Goal: Book appointment/travel/reservation

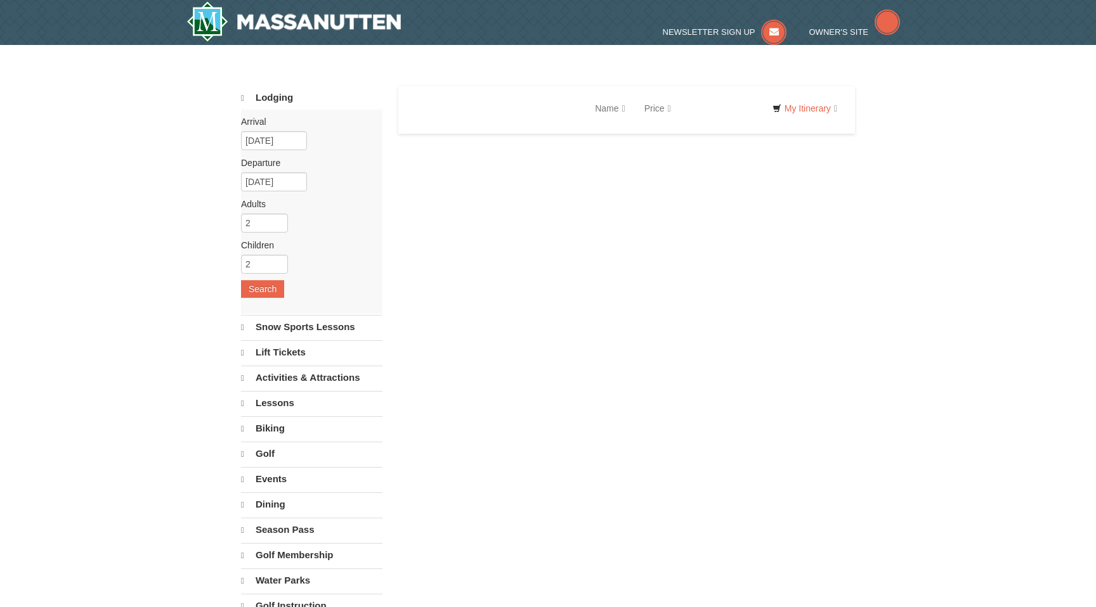
select select "10"
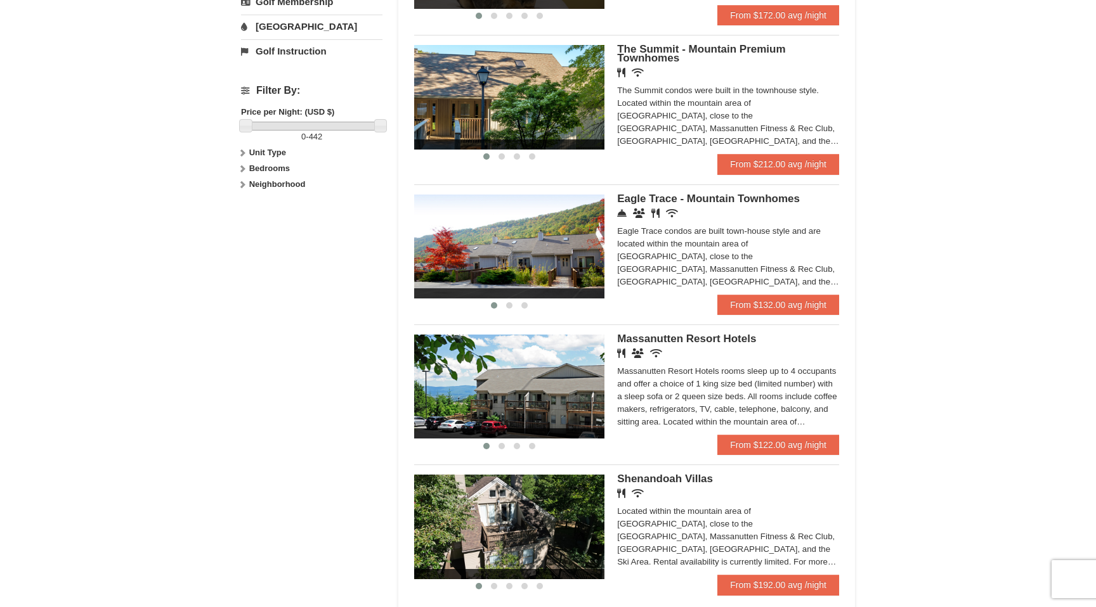
scroll to position [498, 0]
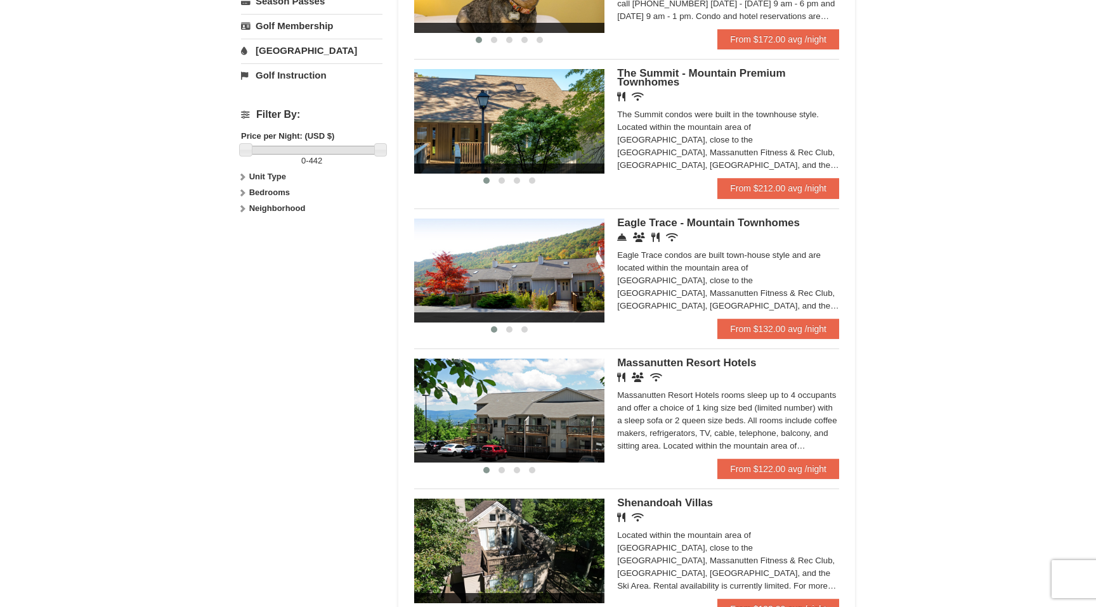
click at [709, 228] on span "Eagle Trace - Mountain Townhomes" at bounding box center [708, 223] width 183 height 12
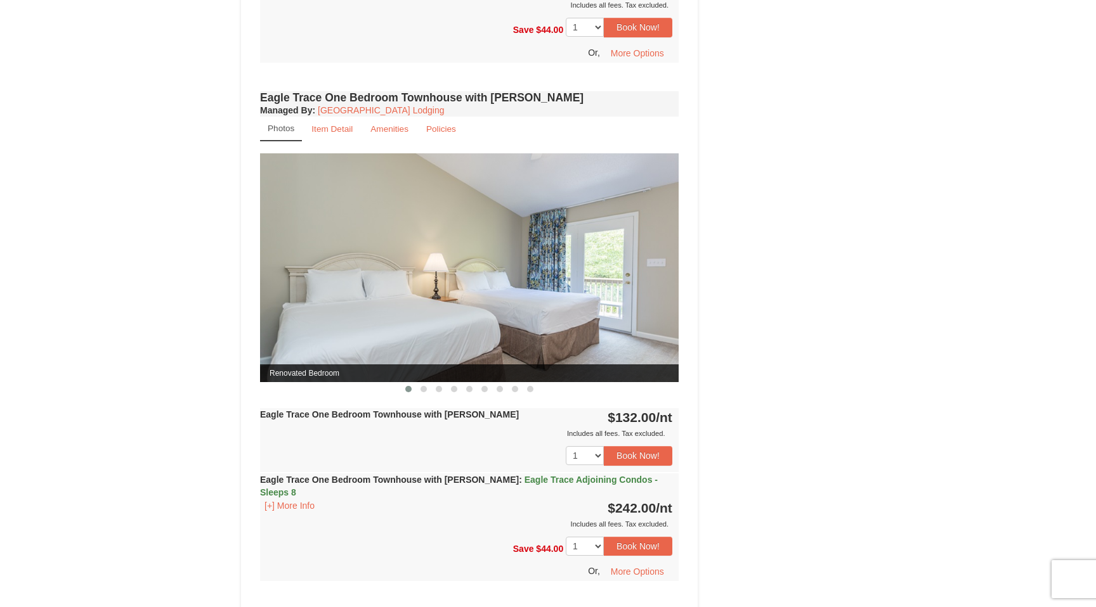
scroll to position [903, 0]
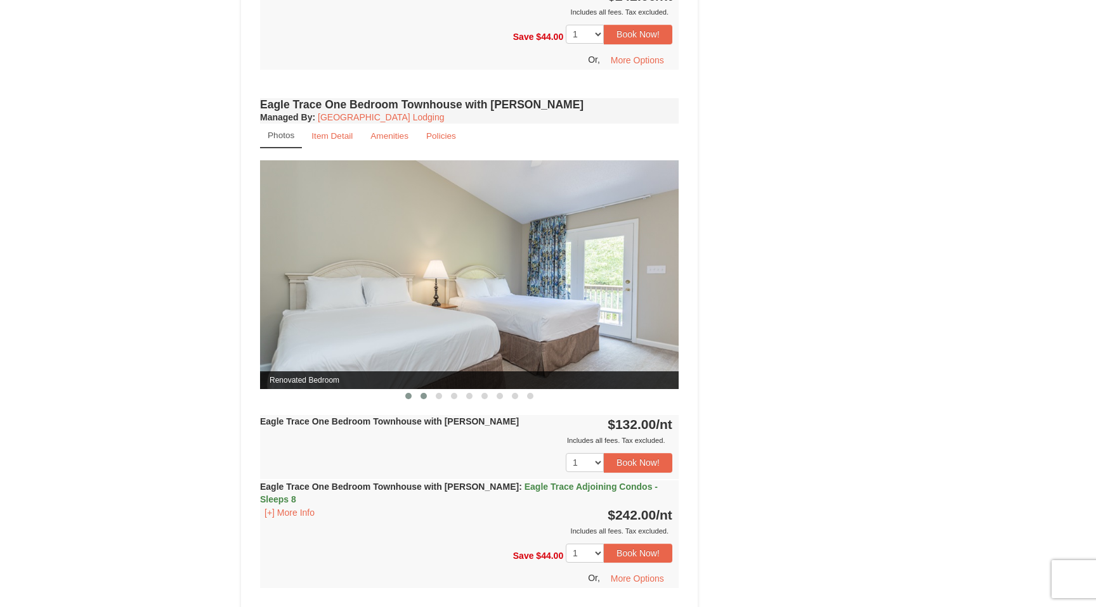
click at [425, 393] on span at bounding box center [423, 396] width 6 height 6
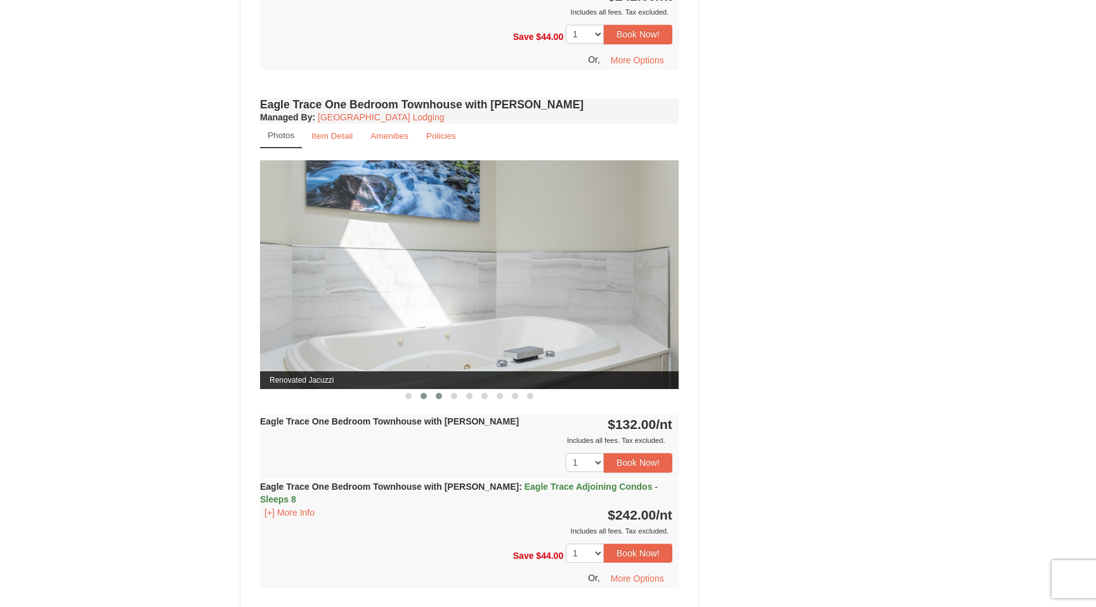
click at [438, 395] on span at bounding box center [439, 396] width 6 height 6
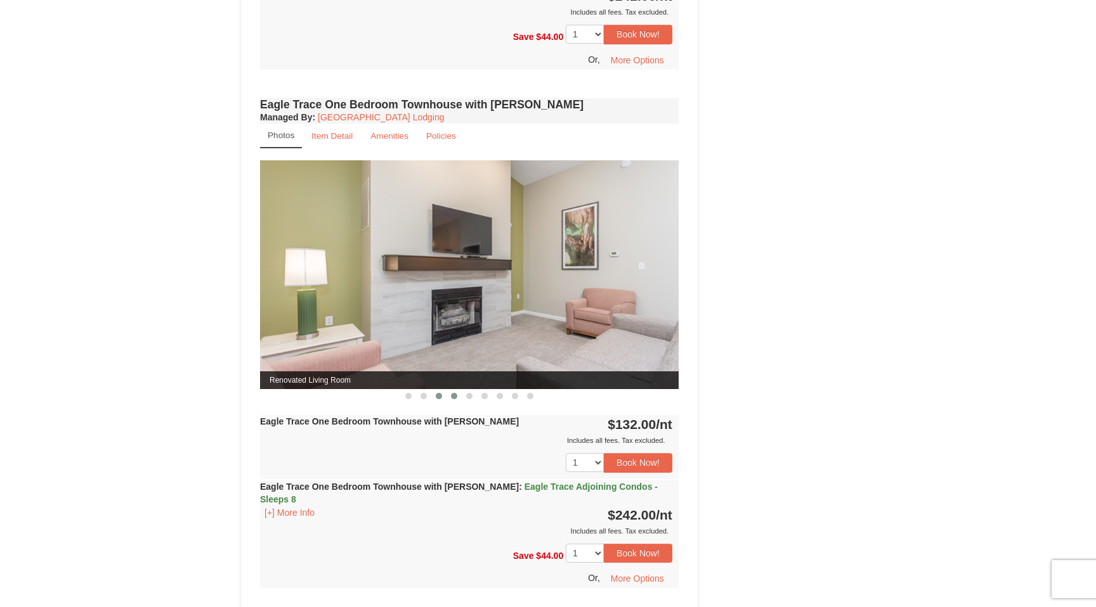
click at [453, 396] on span at bounding box center [454, 396] width 6 height 6
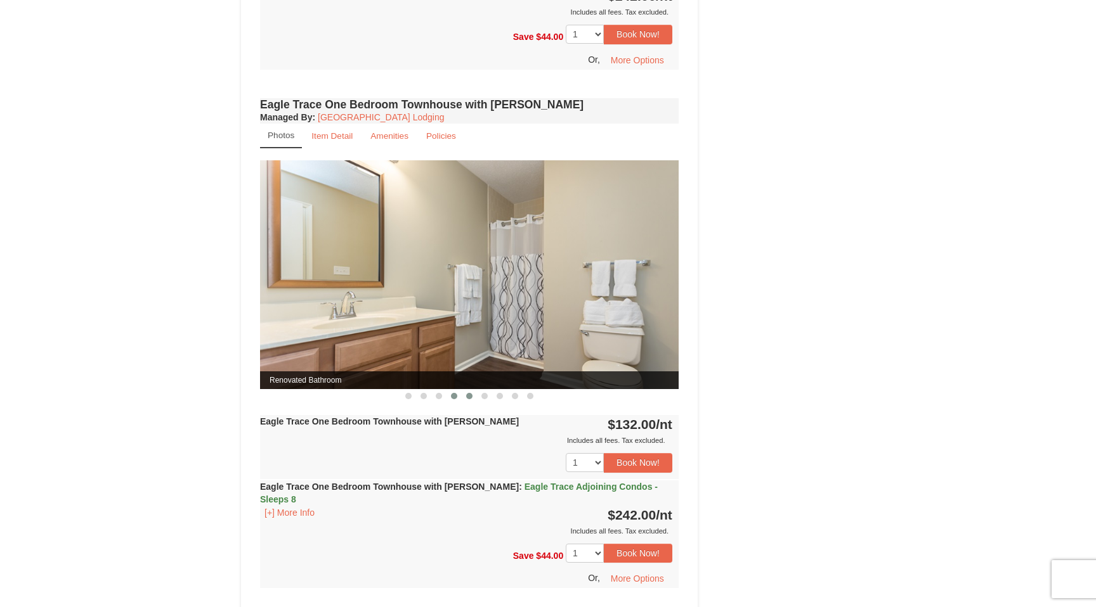
click at [470, 397] on span at bounding box center [469, 396] width 6 height 6
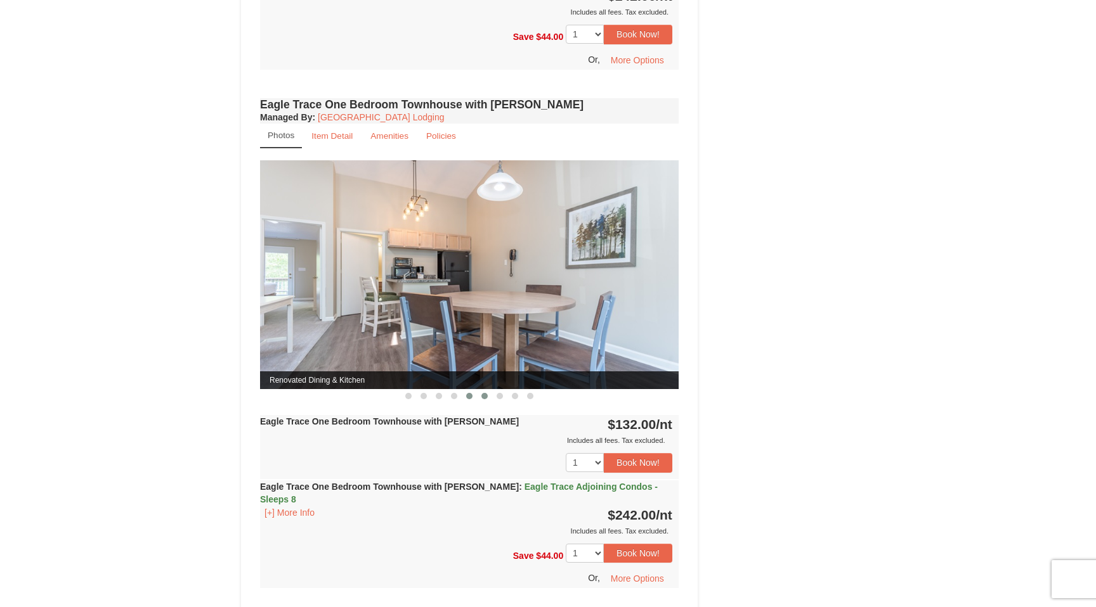
click at [486, 396] on span at bounding box center [484, 396] width 6 height 6
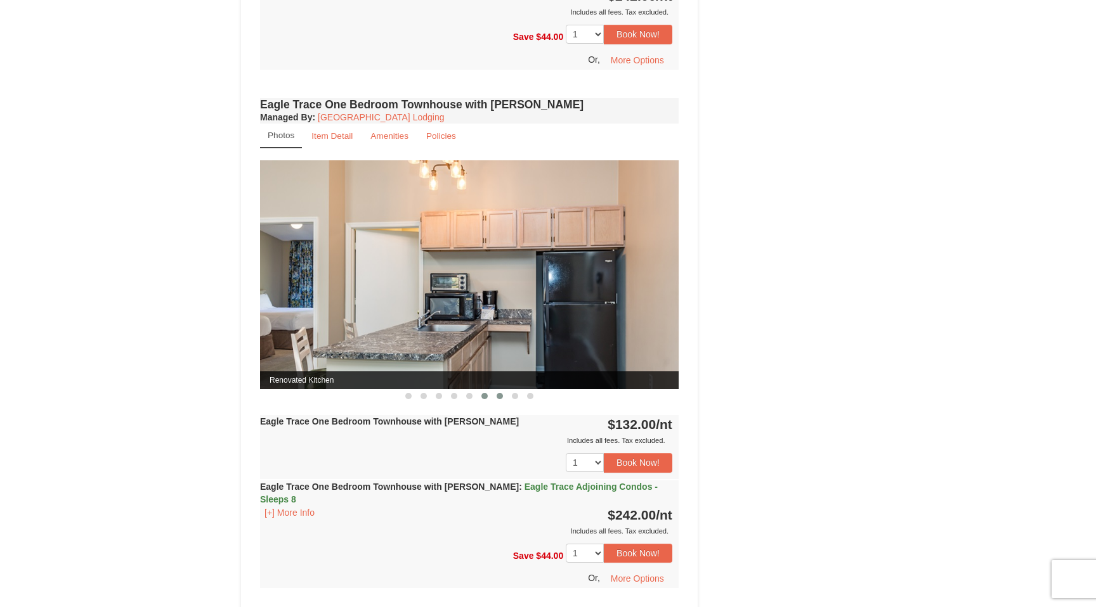
click at [502, 394] on span at bounding box center [499, 396] width 6 height 6
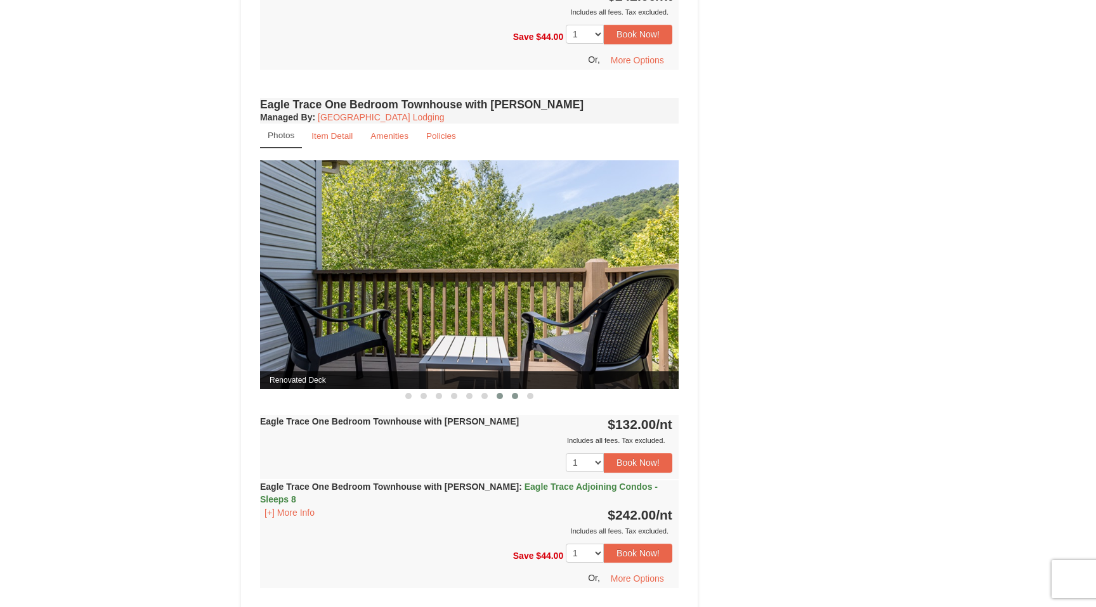
click at [514, 394] on span at bounding box center [515, 396] width 6 height 6
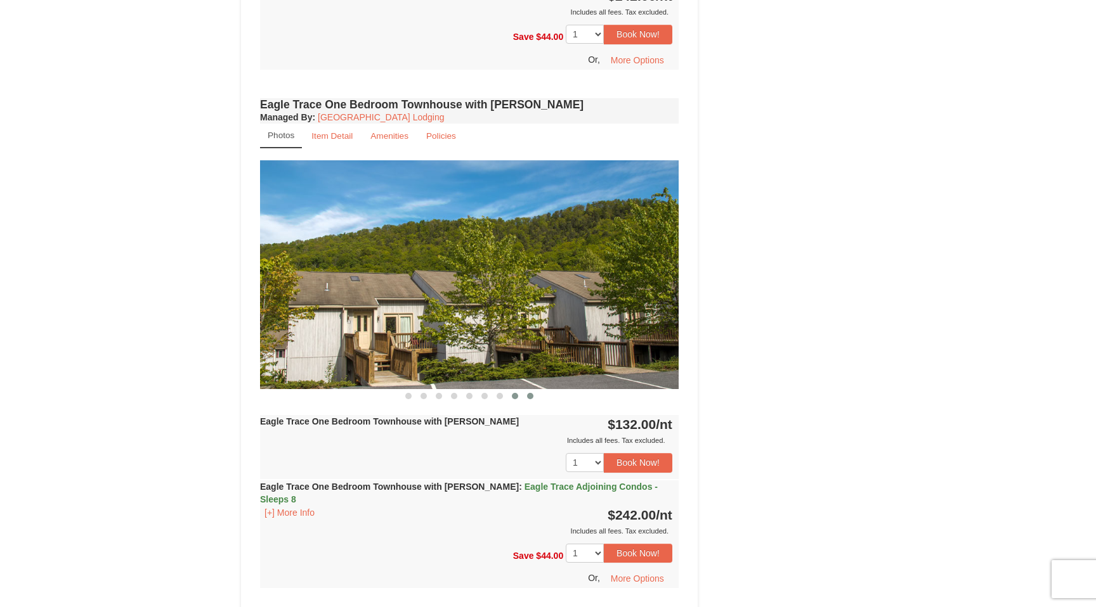
click at [531, 396] on span at bounding box center [530, 396] width 6 height 6
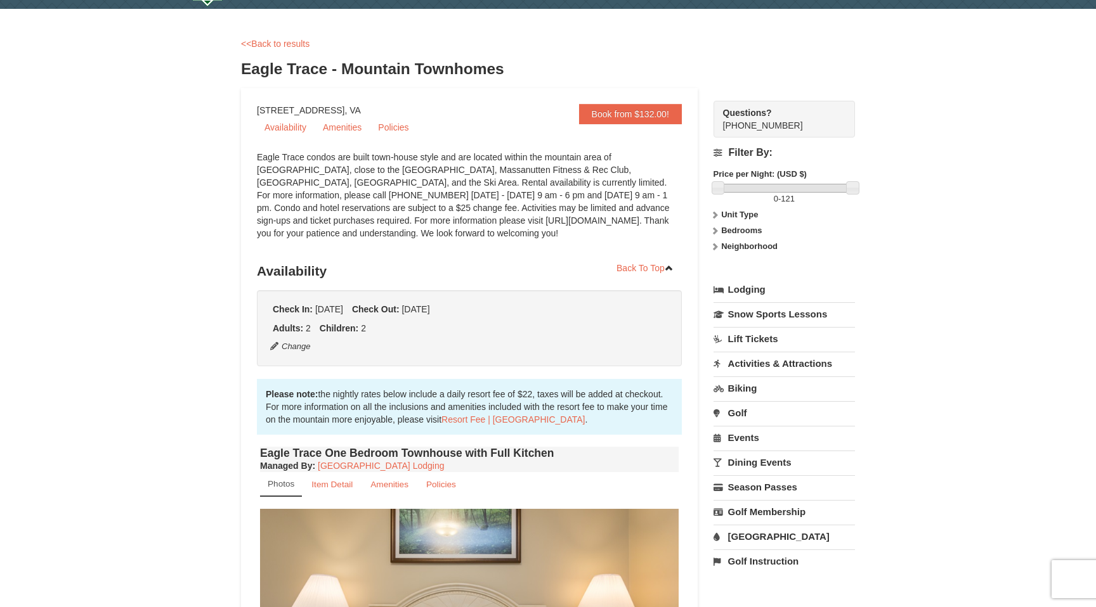
scroll to position [0, 0]
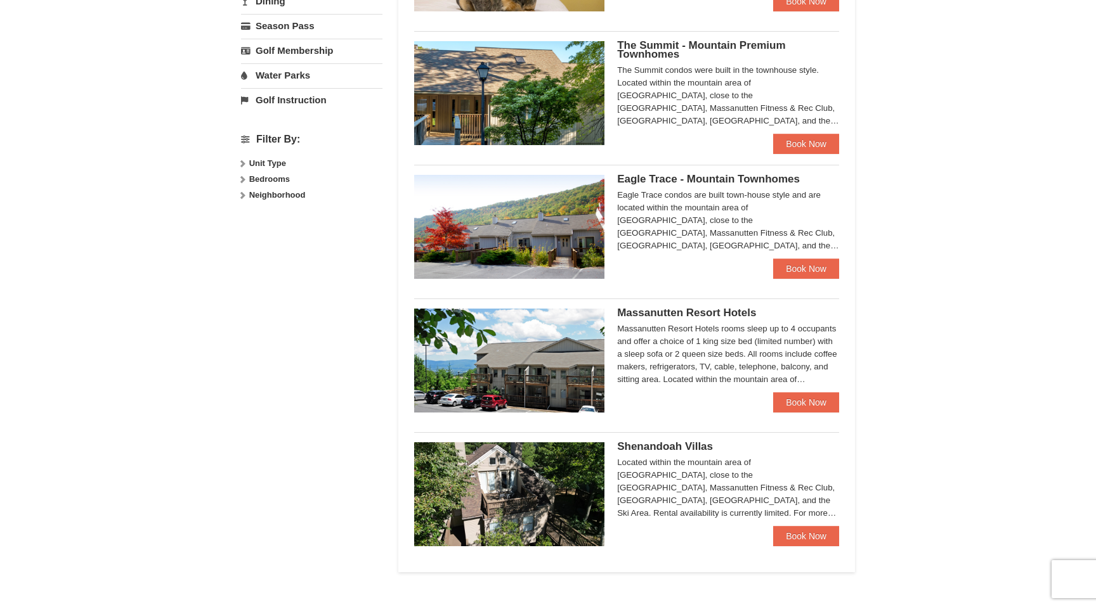
scroll to position [473, 0]
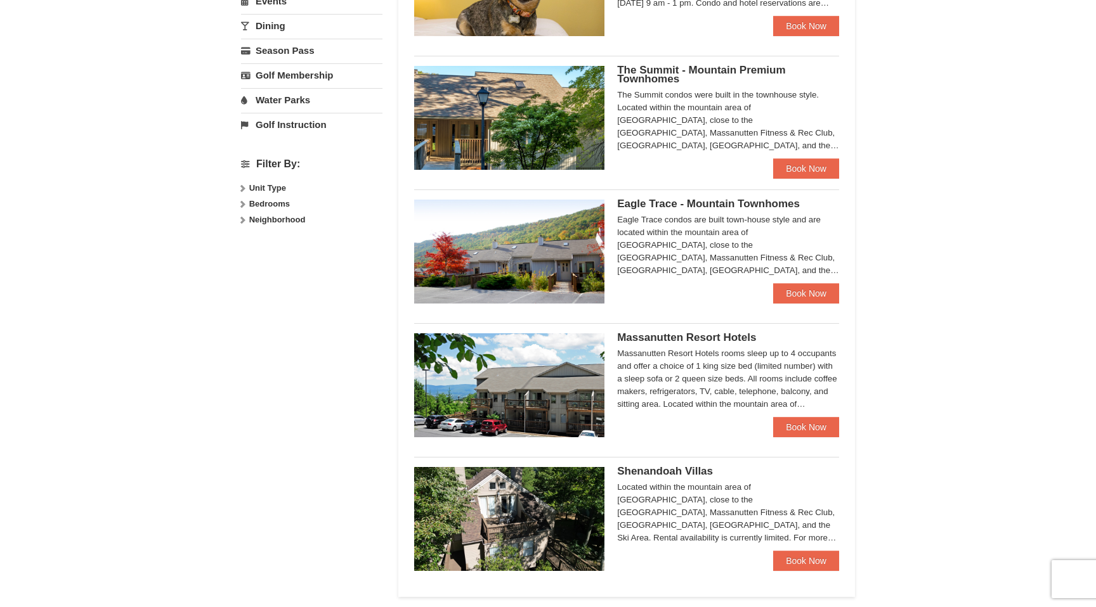
select select "10"
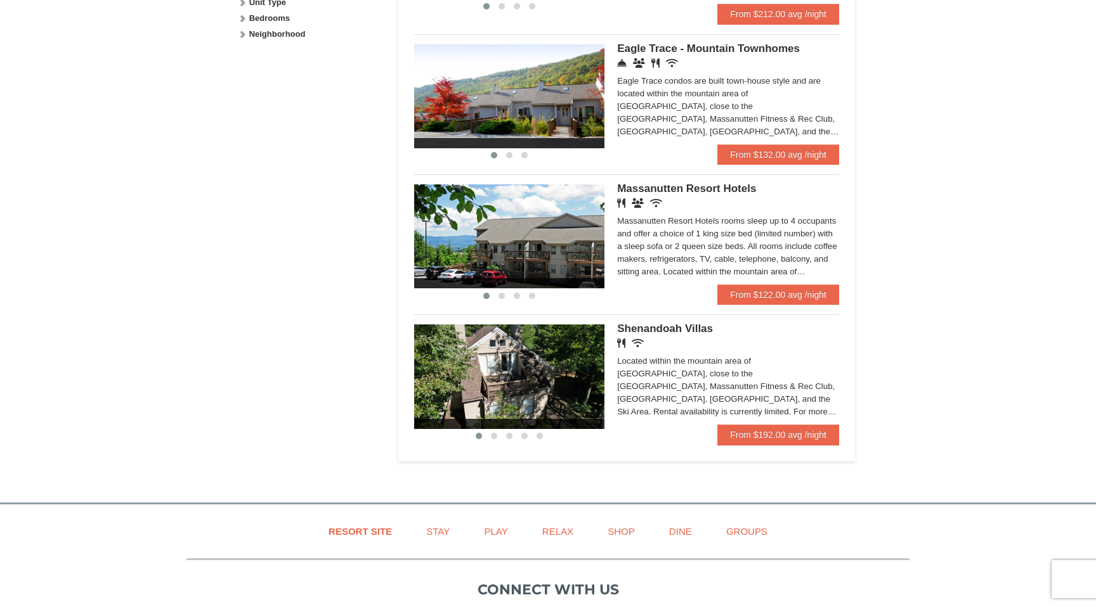
scroll to position [647, 0]
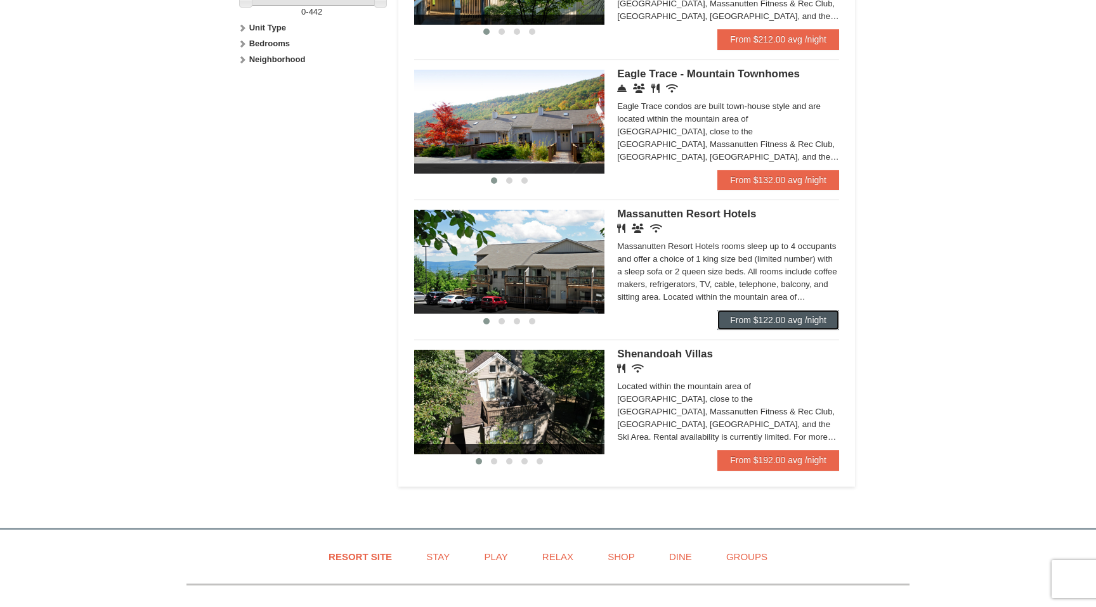
click at [763, 328] on link "From $122.00 avg /night" at bounding box center [778, 320] width 122 height 20
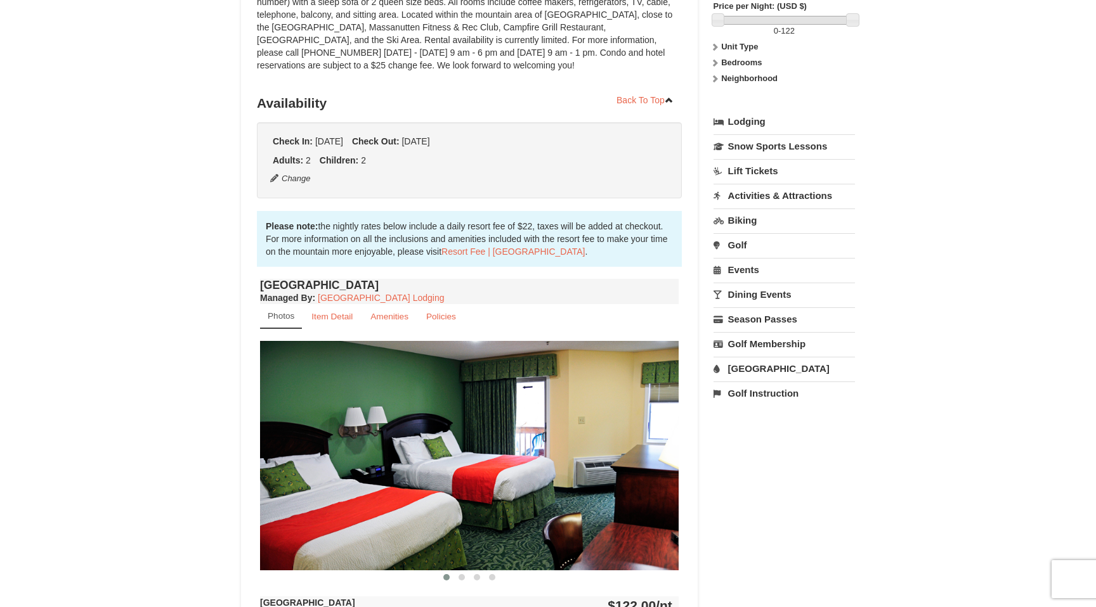
scroll to position [262, 0]
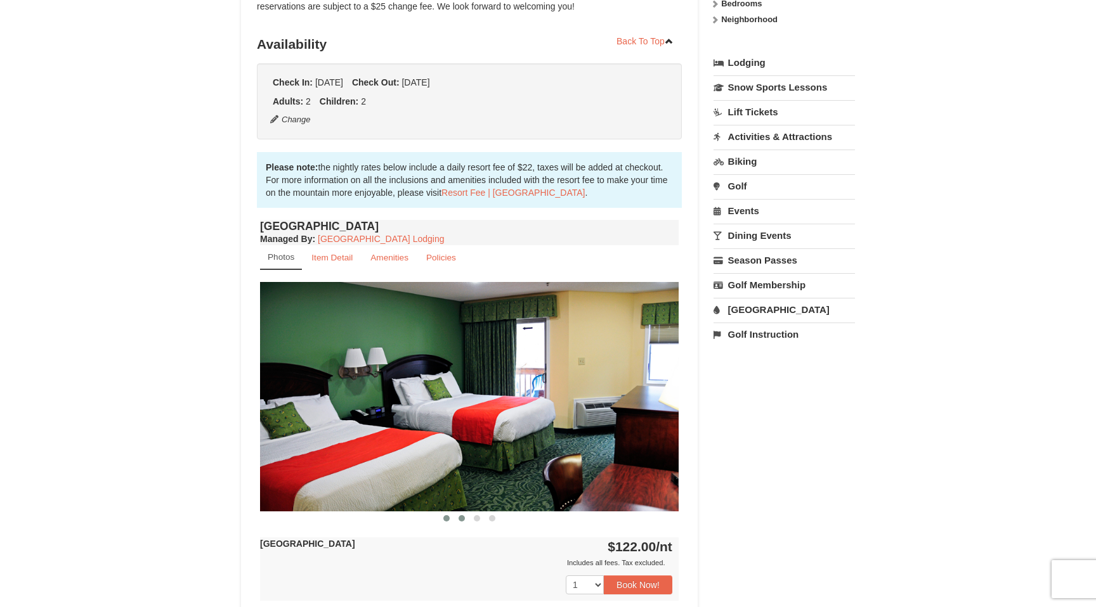
click at [460, 519] on span at bounding box center [461, 518] width 6 height 6
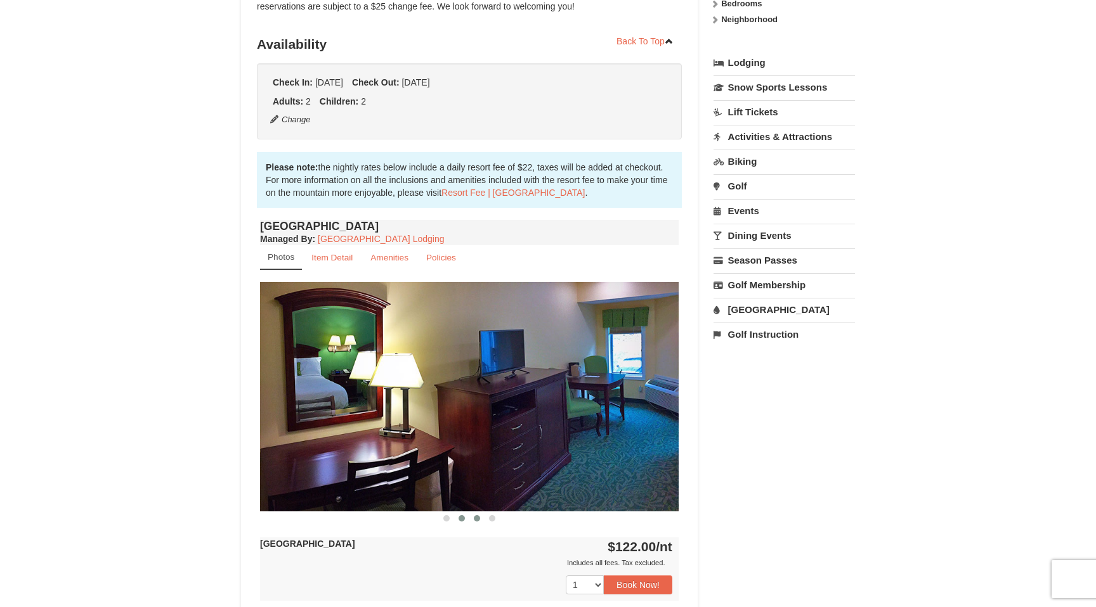
click at [480, 519] on button at bounding box center [476, 518] width 15 height 13
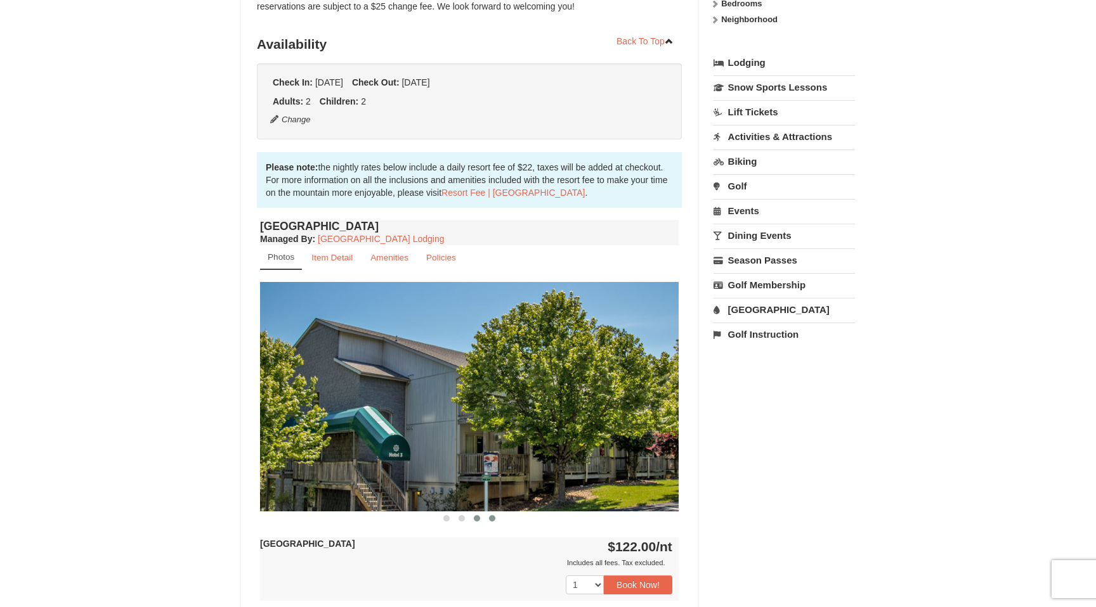
click at [496, 519] on button at bounding box center [491, 518] width 15 height 13
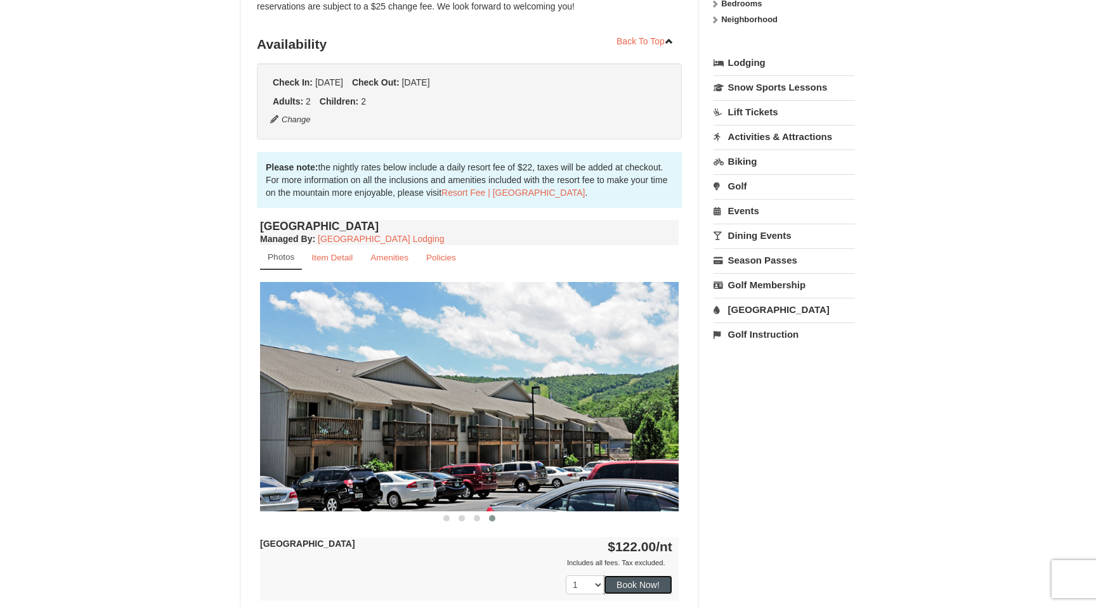
click at [657, 583] on button "Book Now!" at bounding box center [638, 585] width 68 height 19
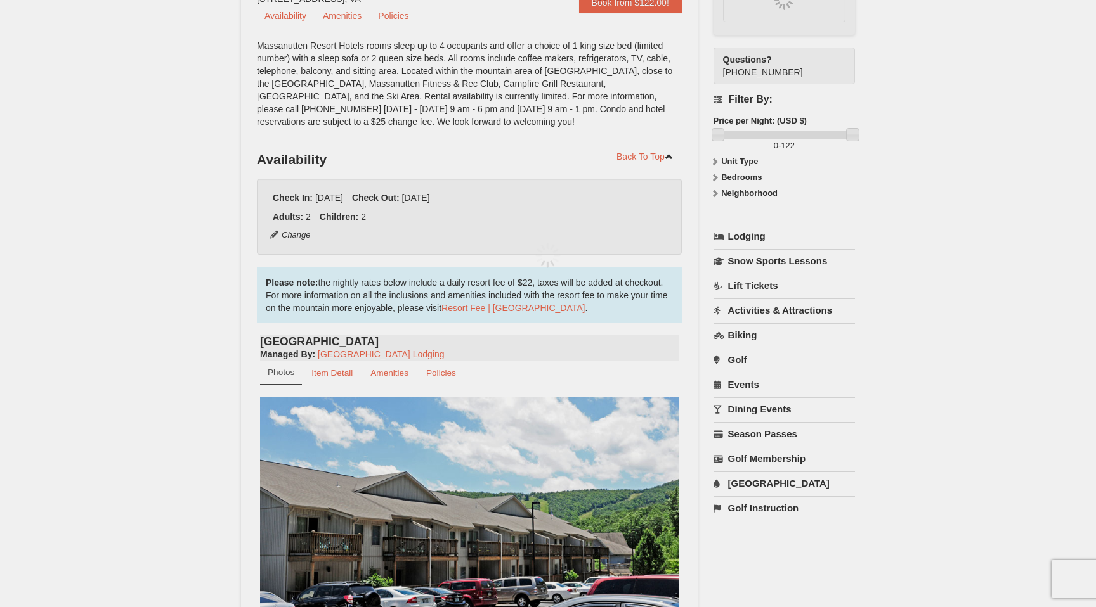
scroll to position [124, 0]
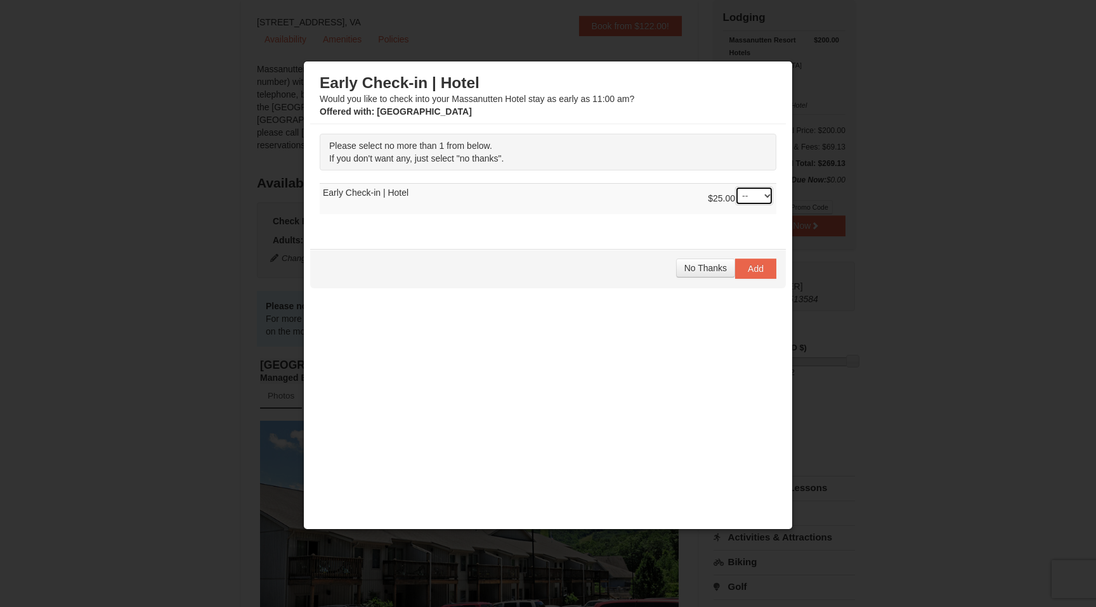
click at [766, 192] on select "-- 01" at bounding box center [754, 195] width 38 height 19
